Goal: Transaction & Acquisition: Purchase product/service

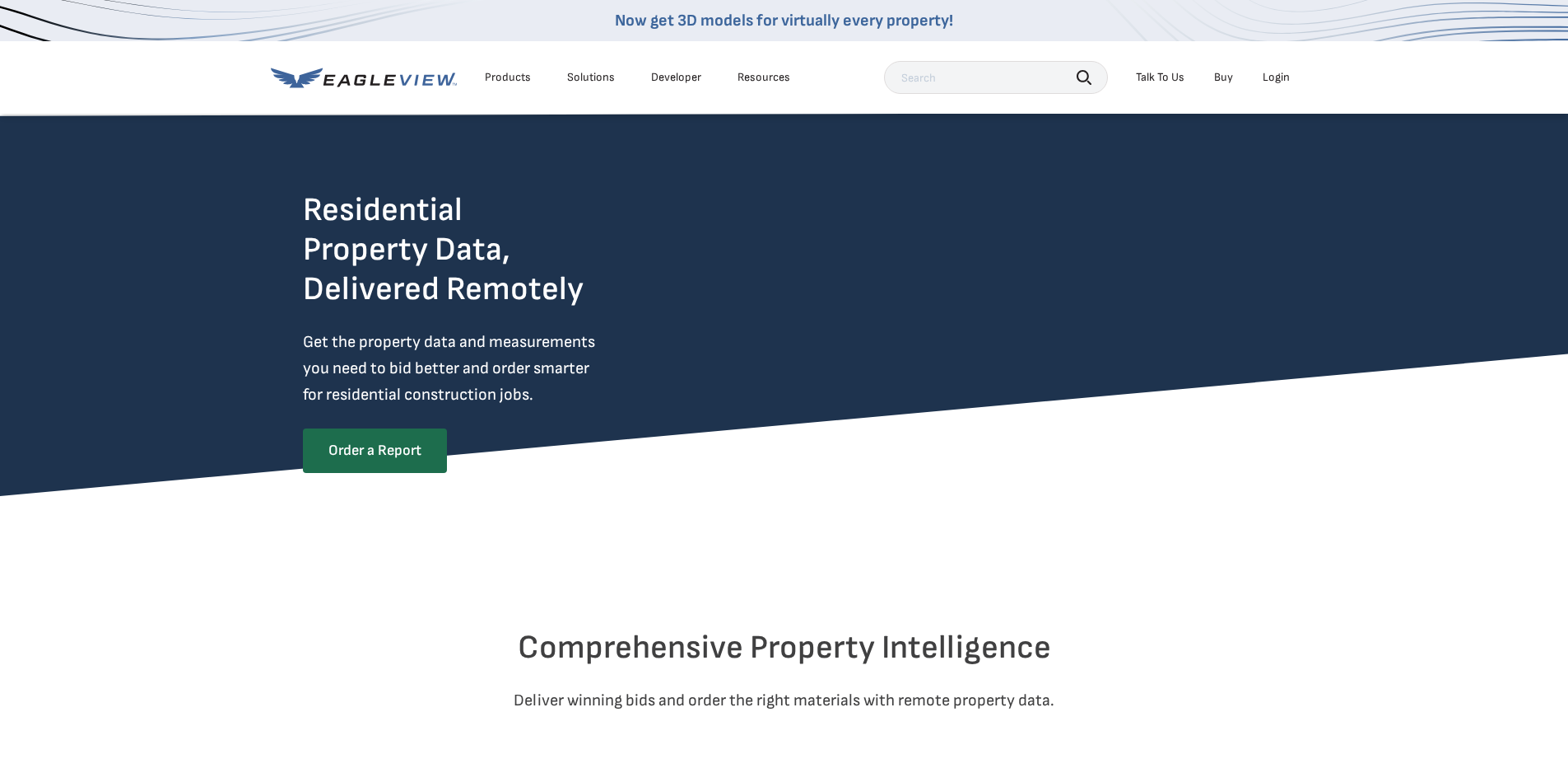
click at [1284, 76] on div "Login" at bounding box center [1276, 77] width 27 height 15
click at [349, 442] on link "Order a Report" at bounding box center [374, 450] width 142 height 43
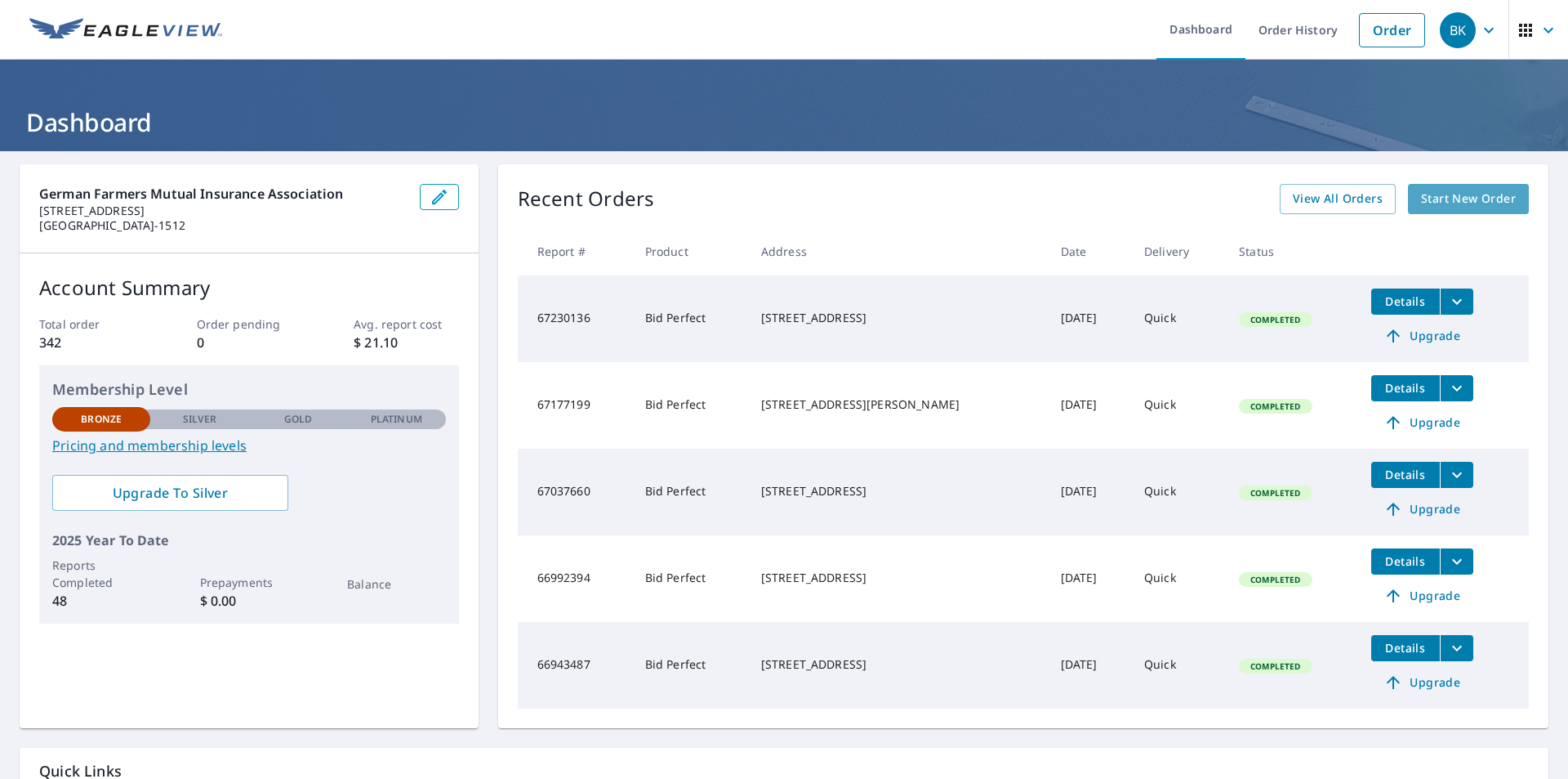
click at [1463, 193] on span "Start New Order" at bounding box center [1469, 199] width 95 height 20
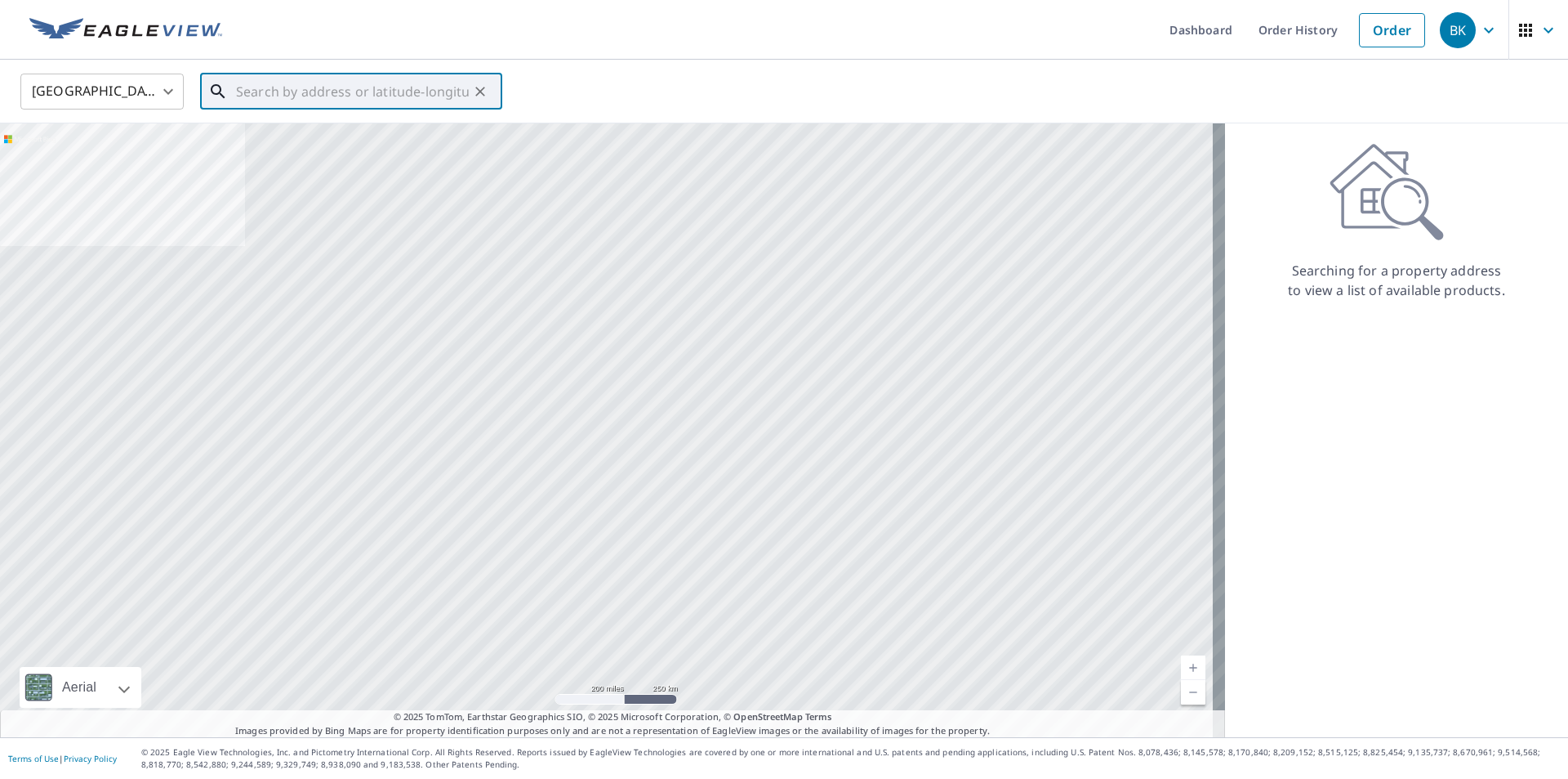
click at [263, 98] on input "text" at bounding box center [352, 91] width 233 height 46
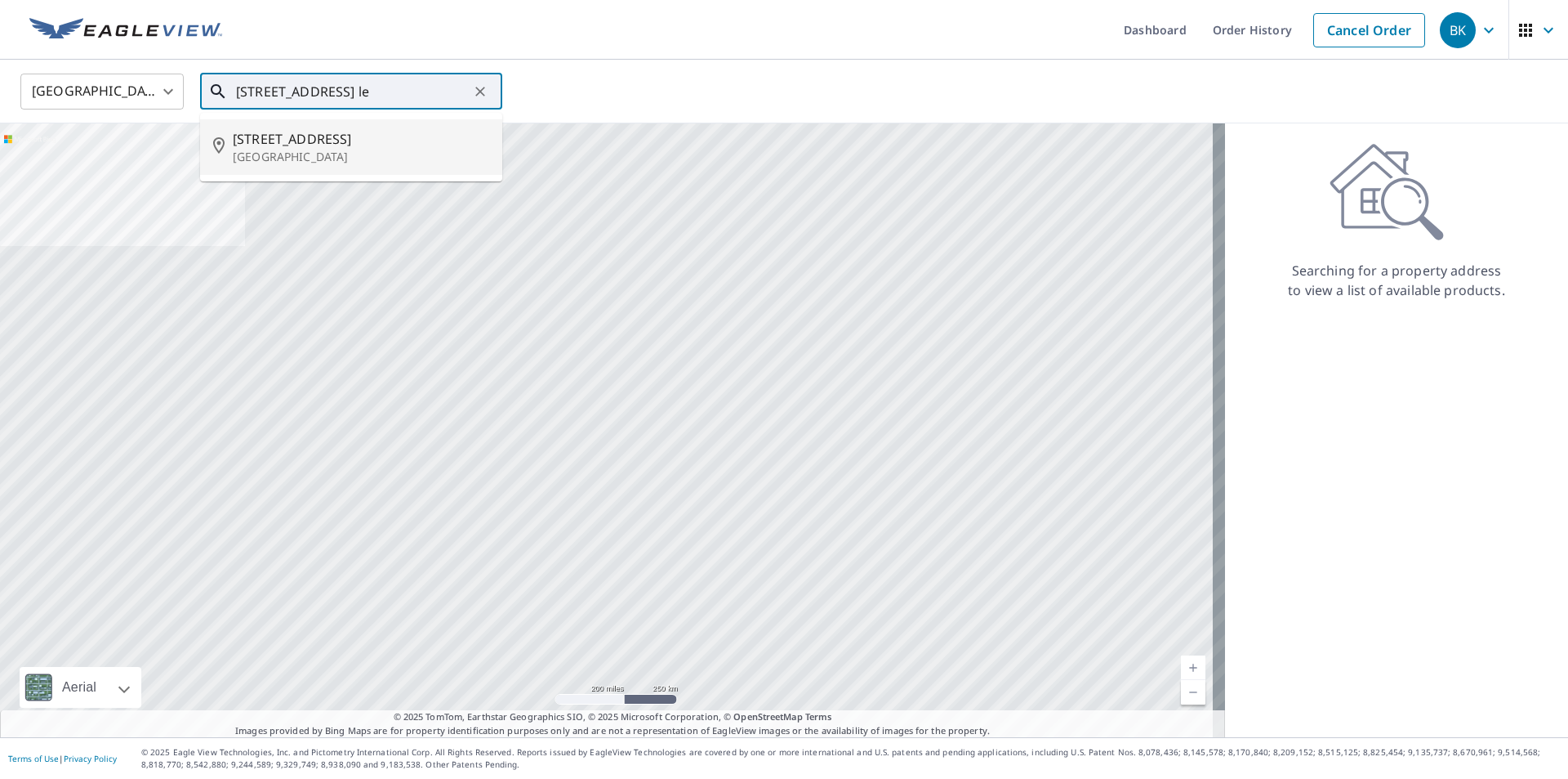
click at [262, 146] on span "[STREET_ADDRESS]" at bounding box center [361, 139] width 256 height 20
type input "[STREET_ADDRESS]"
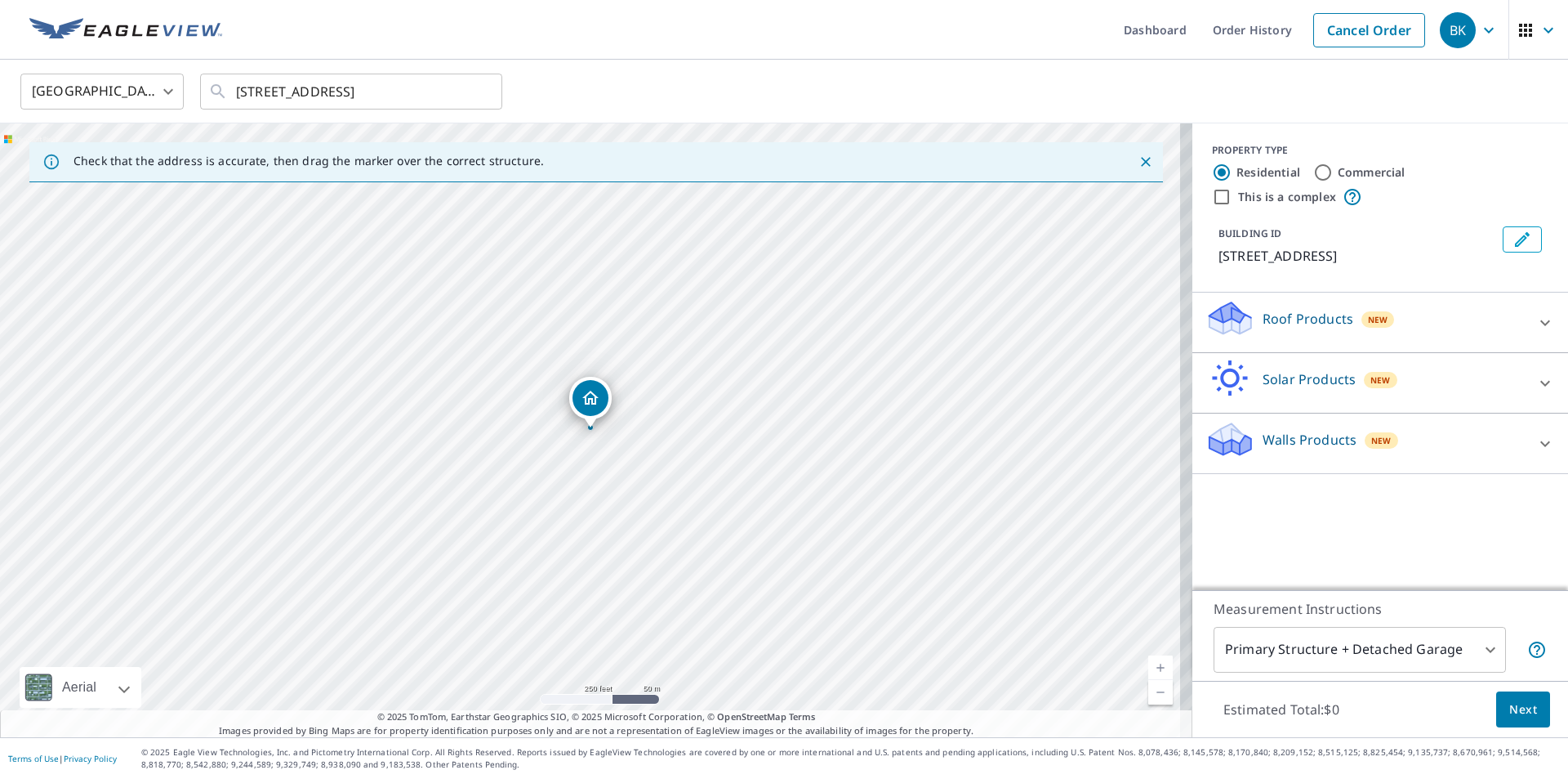
click at [1314, 318] on p "Roof Products" at bounding box center [1308, 318] width 91 height 20
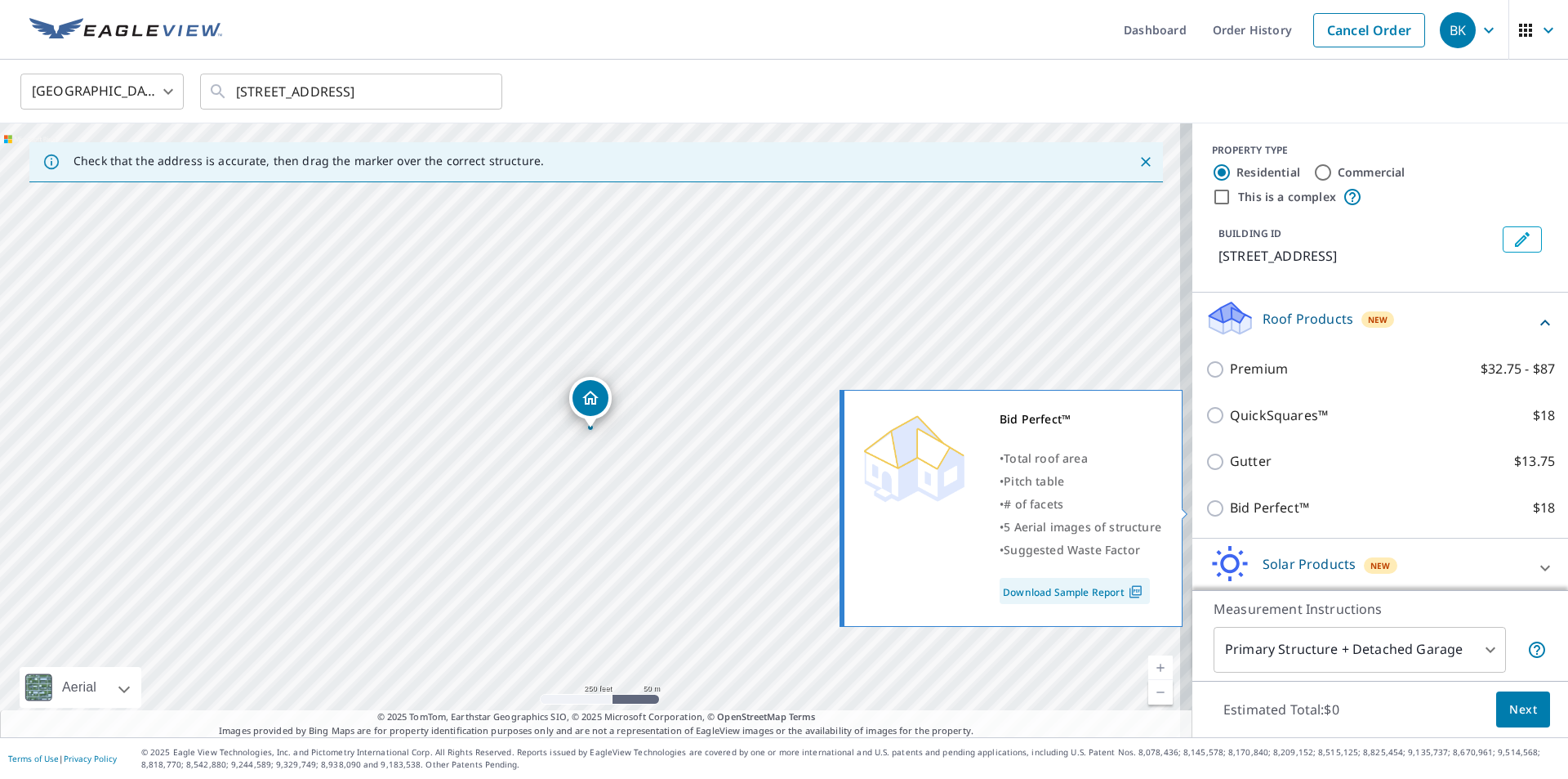
click at [1206, 505] on input "Bid Perfect™ $18" at bounding box center [1218, 508] width 24 height 20
checkbox input "true"
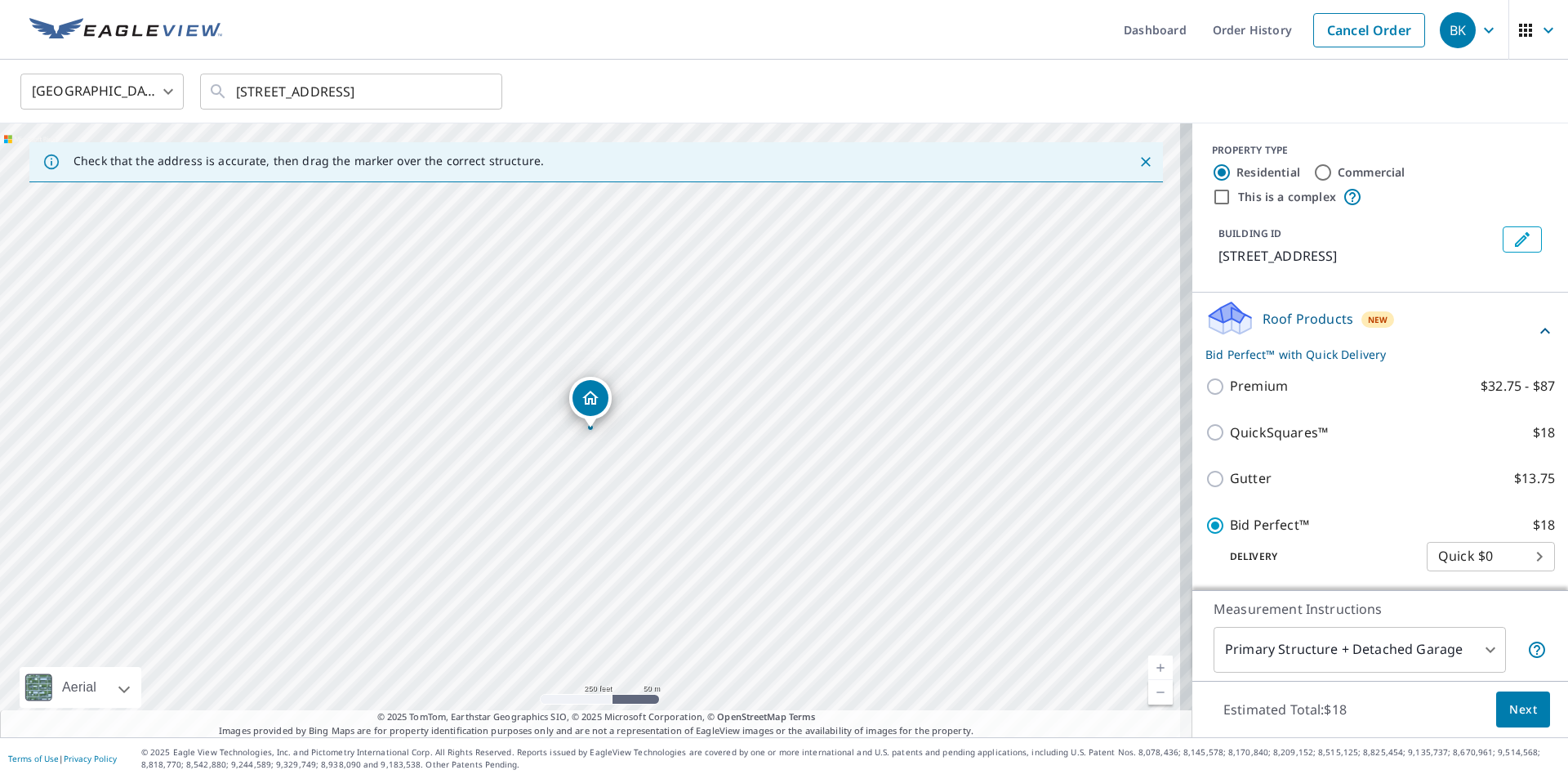
click at [1512, 701] on span "Next" at bounding box center [1524, 709] width 28 height 20
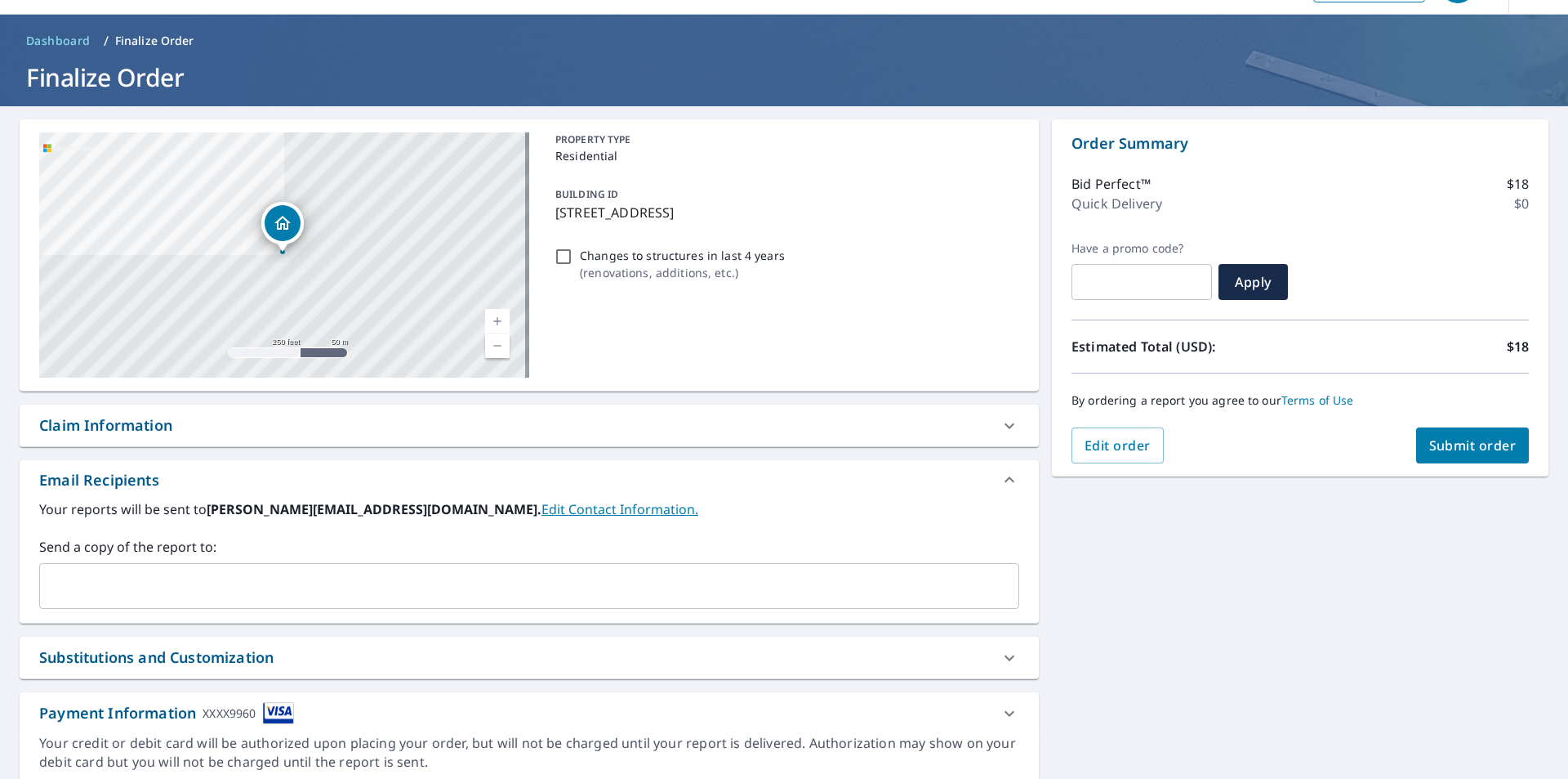
scroll to position [24, 0]
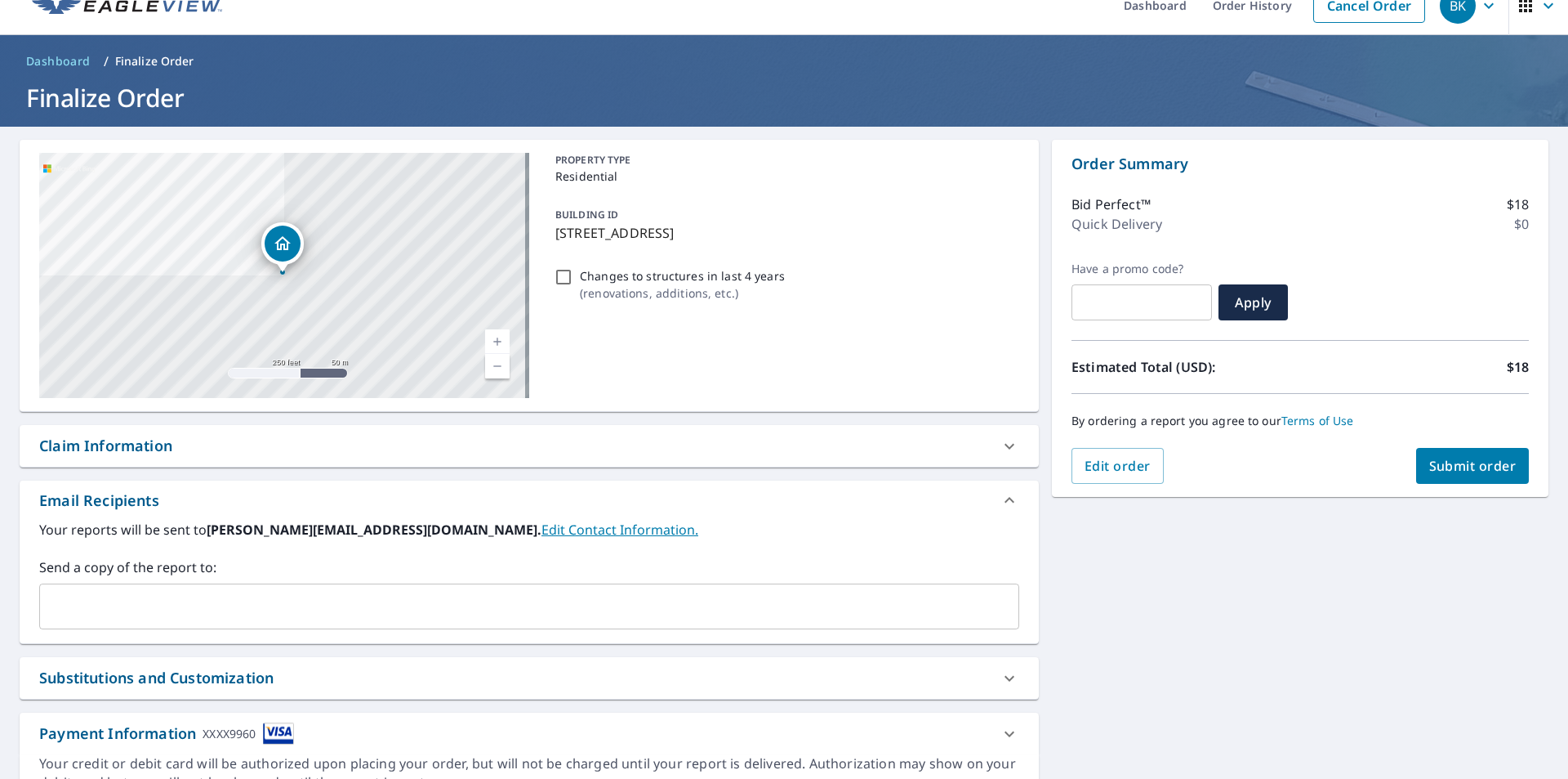
click at [198, 445] on div "Claim Information" at bounding box center [514, 445] width 950 height 22
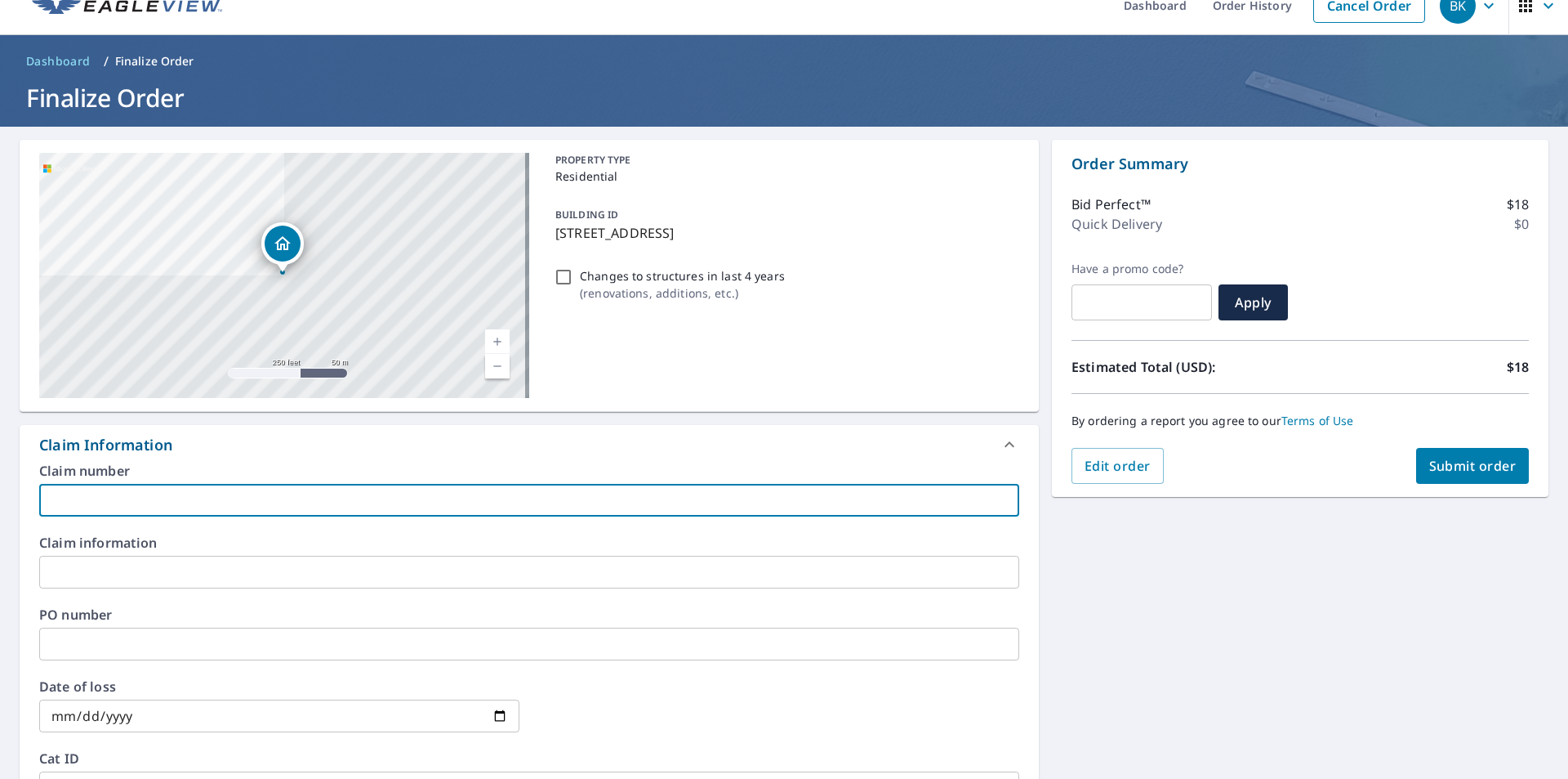
click at [195, 498] on input "text" at bounding box center [529, 500] width 980 height 33
type input "25020149"
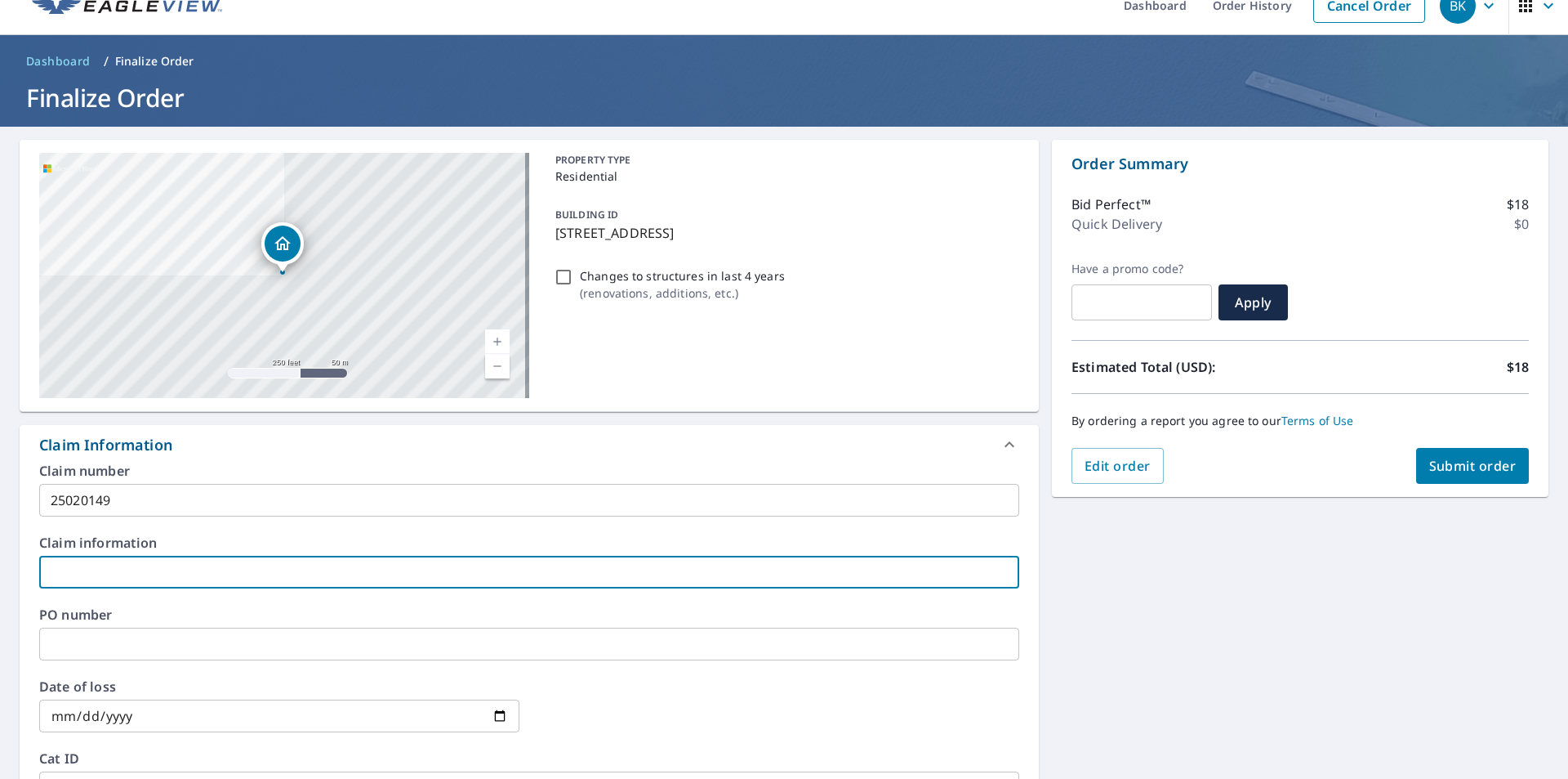
click at [153, 574] on input "text" at bounding box center [529, 572] width 980 height 33
type input "Hail damages to dwelling"
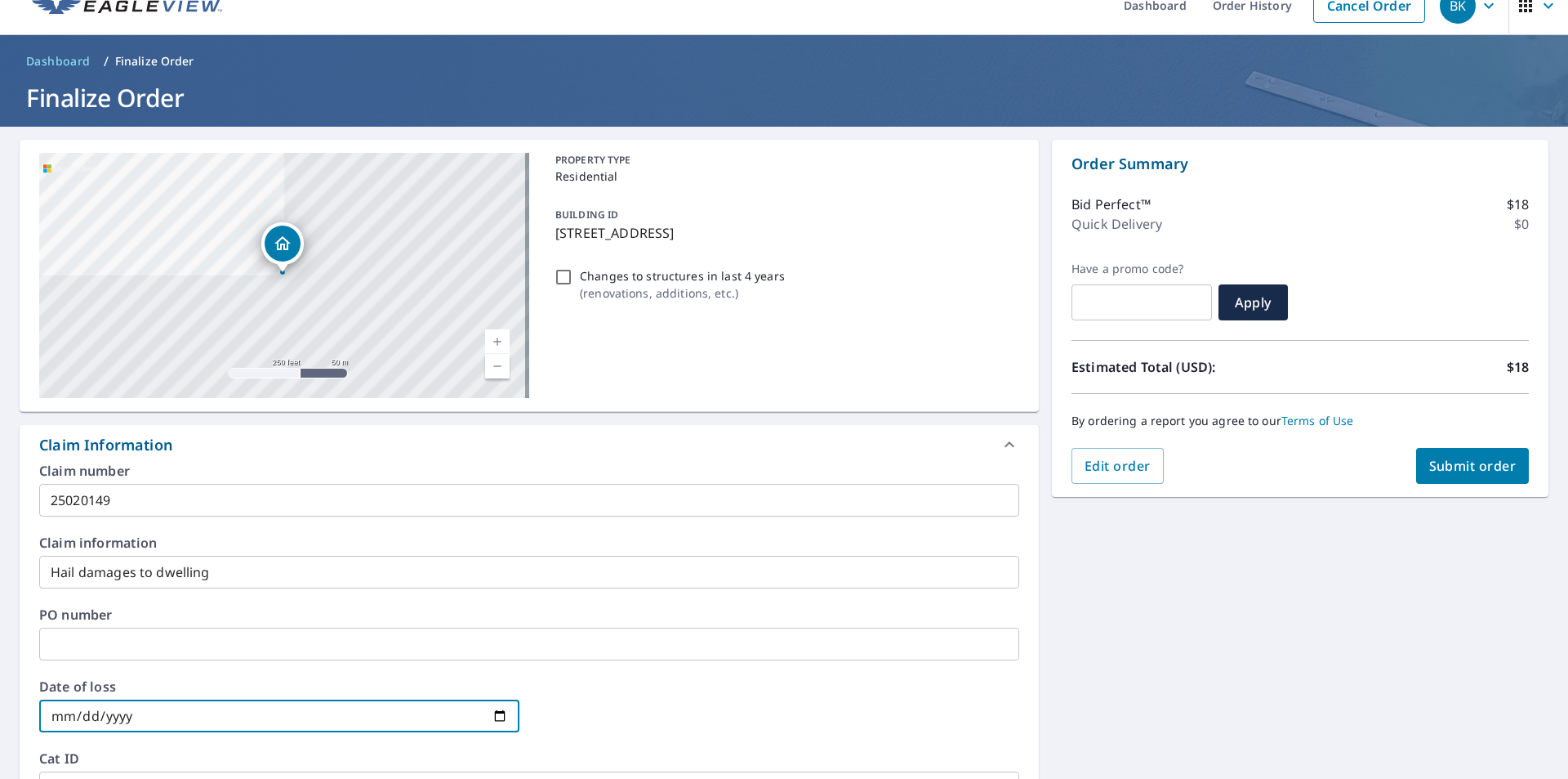
click at [145, 715] on input "date" at bounding box center [279, 716] width 480 height 33
type input "[DATE]"
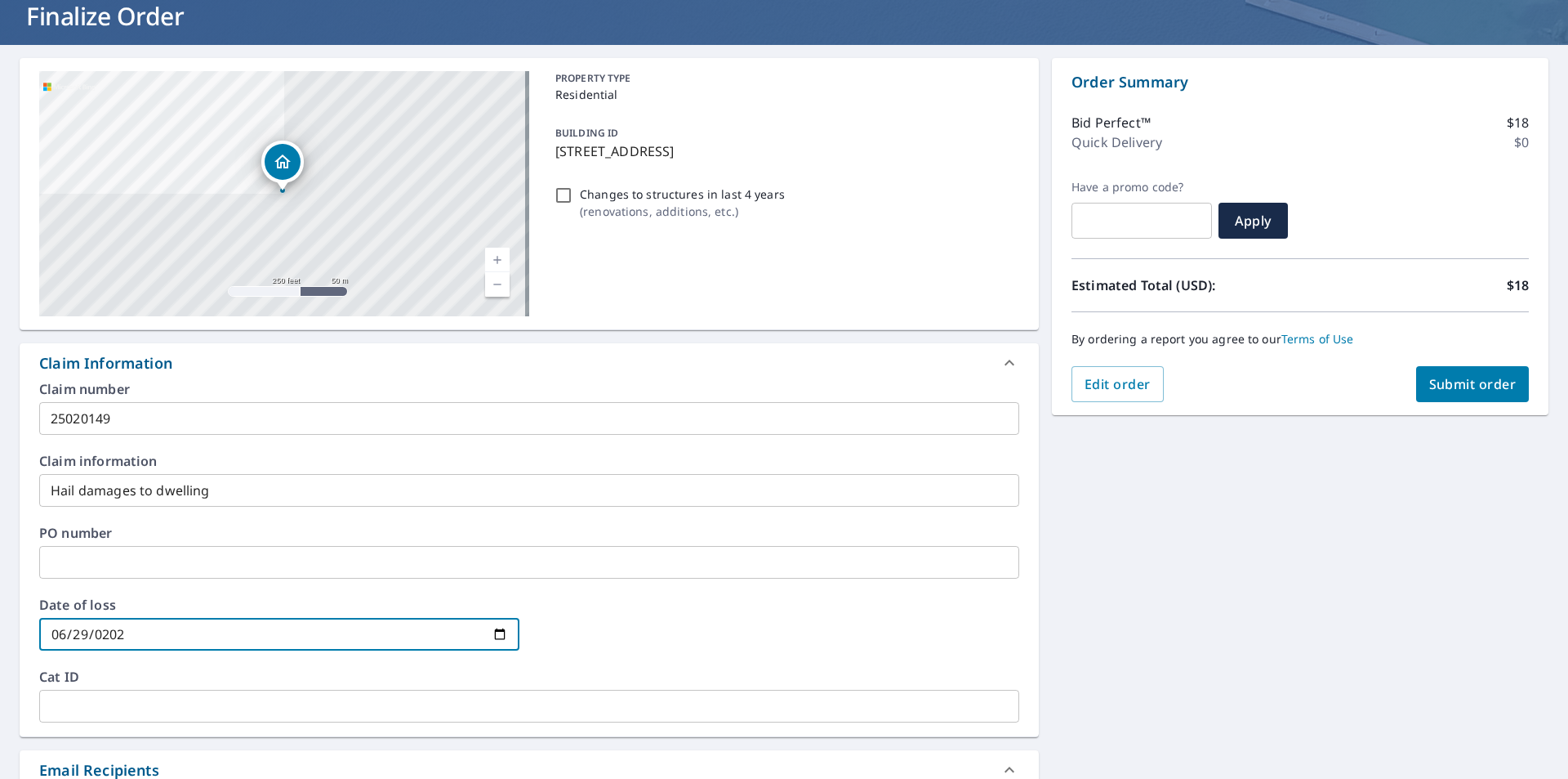
scroll to position [351, 0]
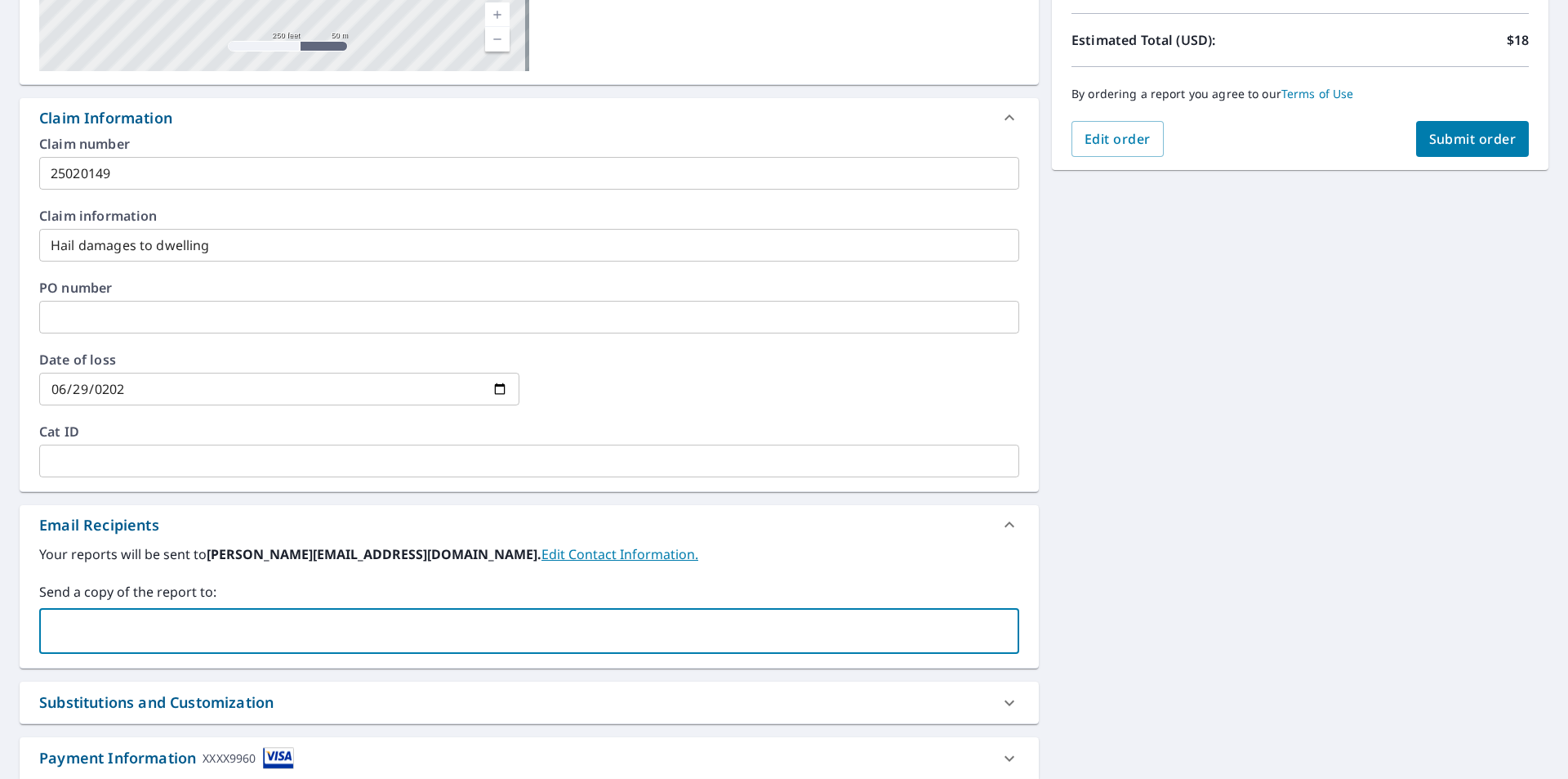
click at [233, 625] on input "text" at bounding box center [517, 631] width 941 height 31
type input "[PERSON_NAME][EMAIL_ADDRESS][DOMAIN_NAME]"
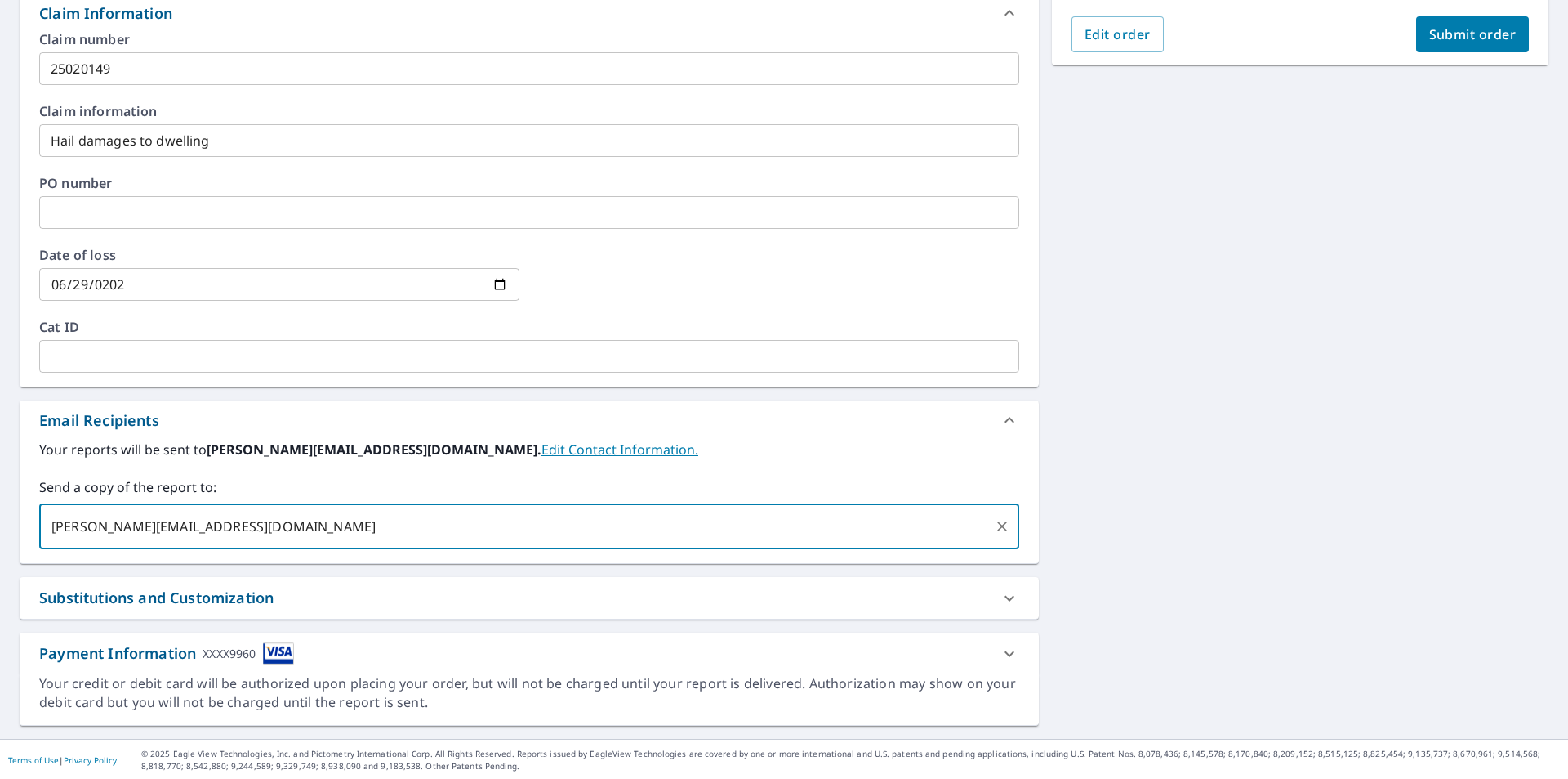
scroll to position [457, 0]
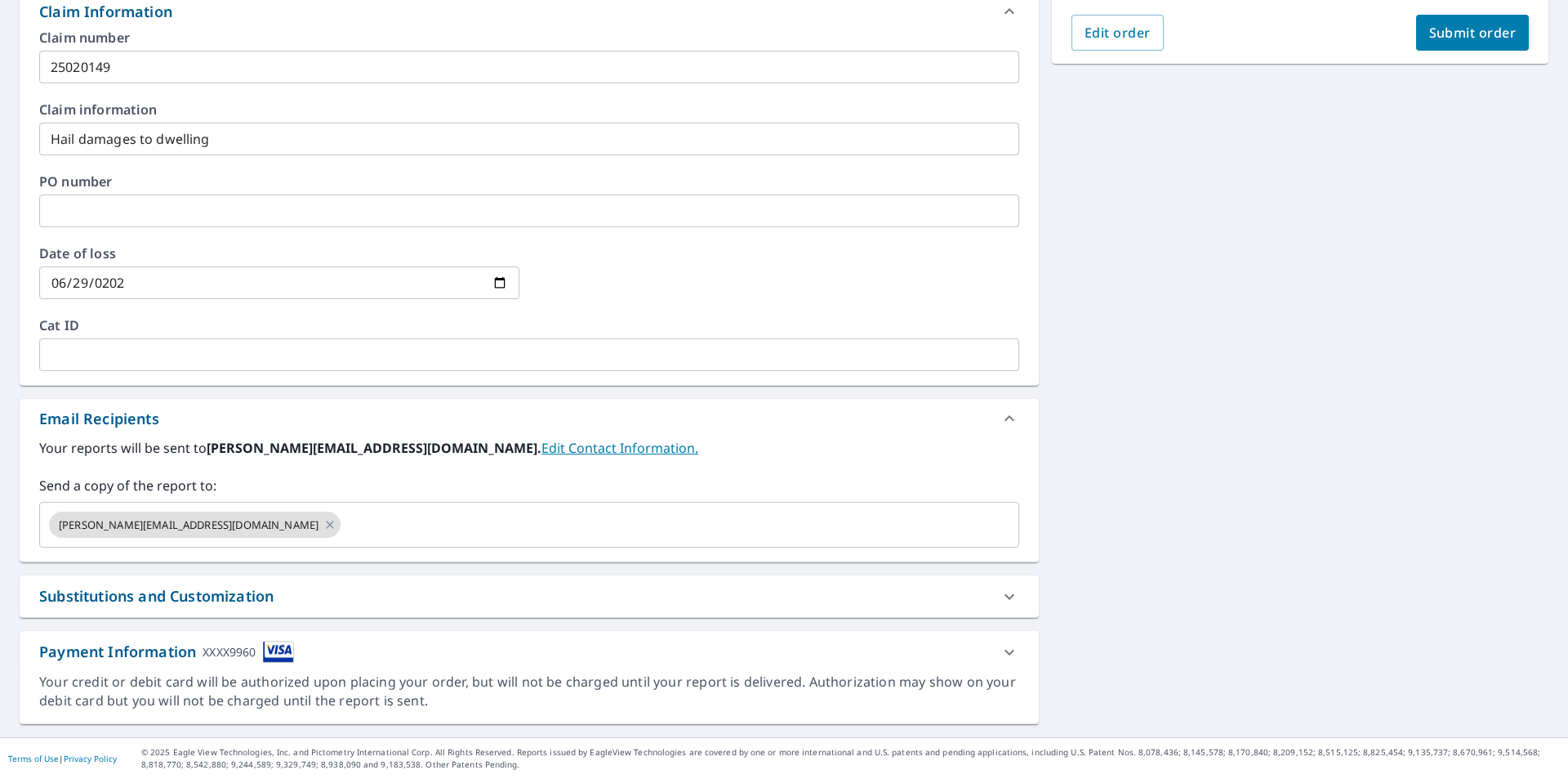
click at [1441, 442] on div "[STREET_ADDRESS] Aerial Road A standard road map Aerial A detailed look from ab…" at bounding box center [784, 214] width 1568 height 1043
click at [1455, 22] on button "Submit order" at bounding box center [1473, 32] width 113 height 36
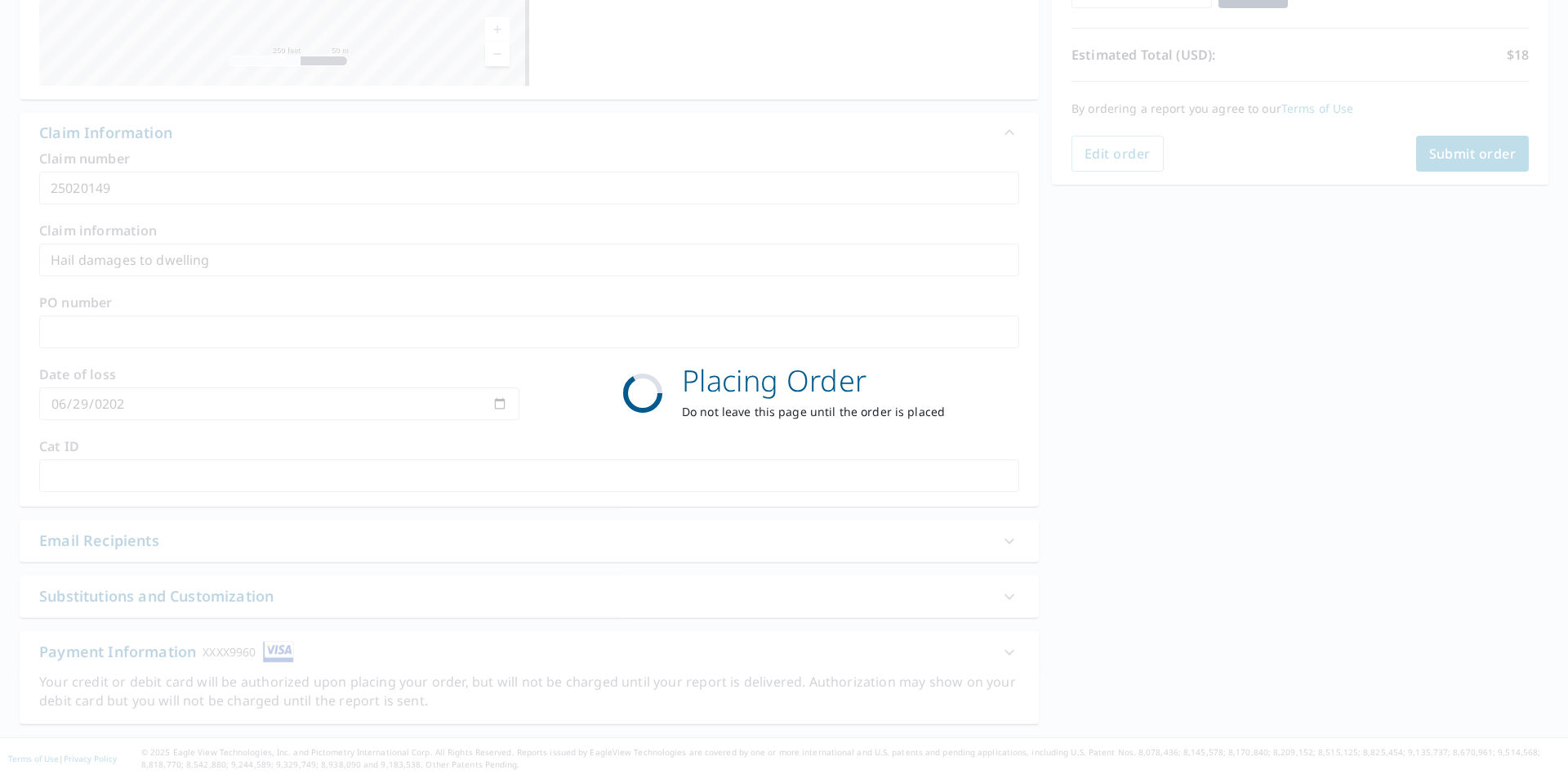
scroll to position [336, 0]
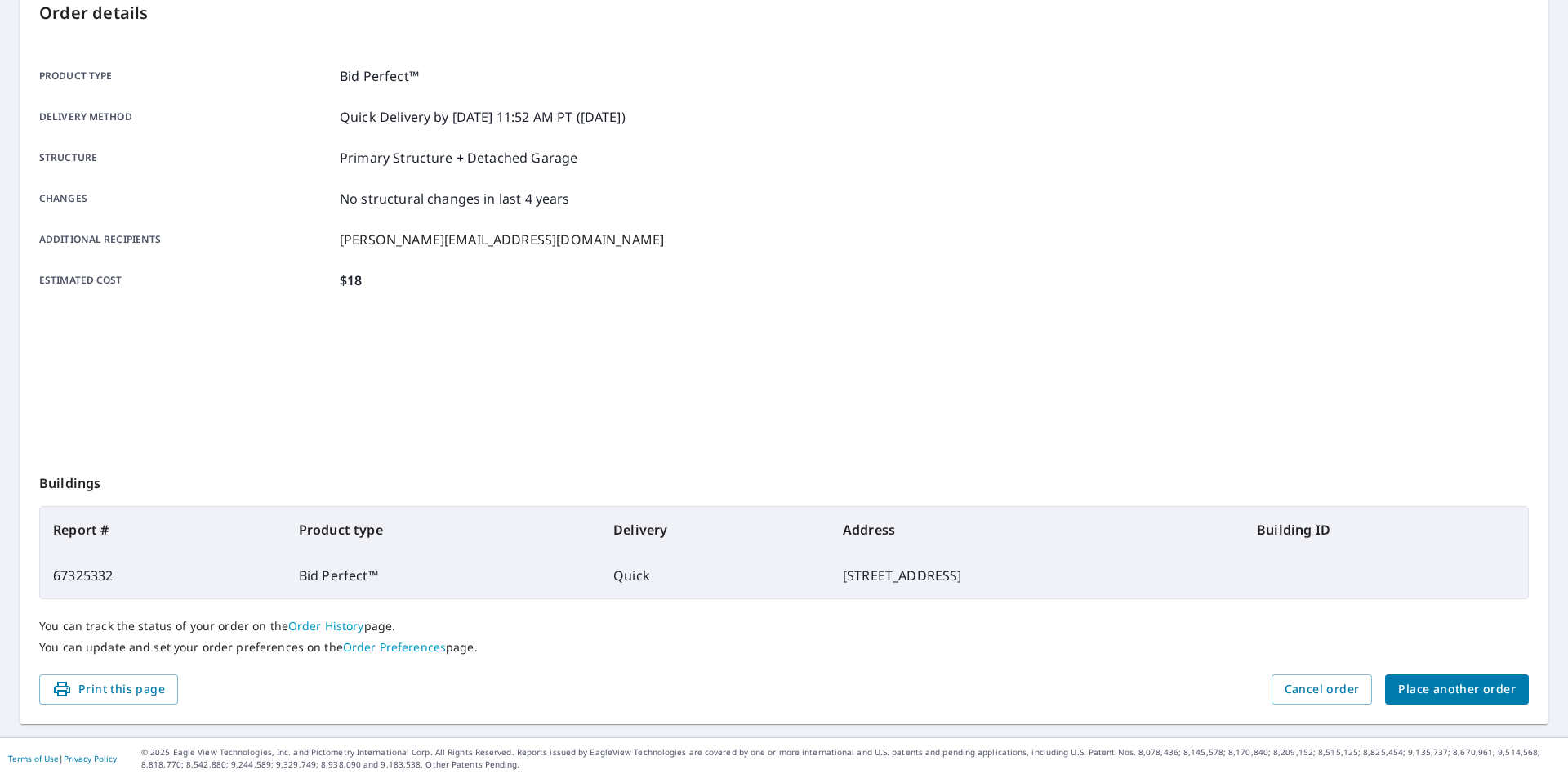
scroll to position [183, 0]
